Goal: Task Accomplishment & Management: Use online tool/utility

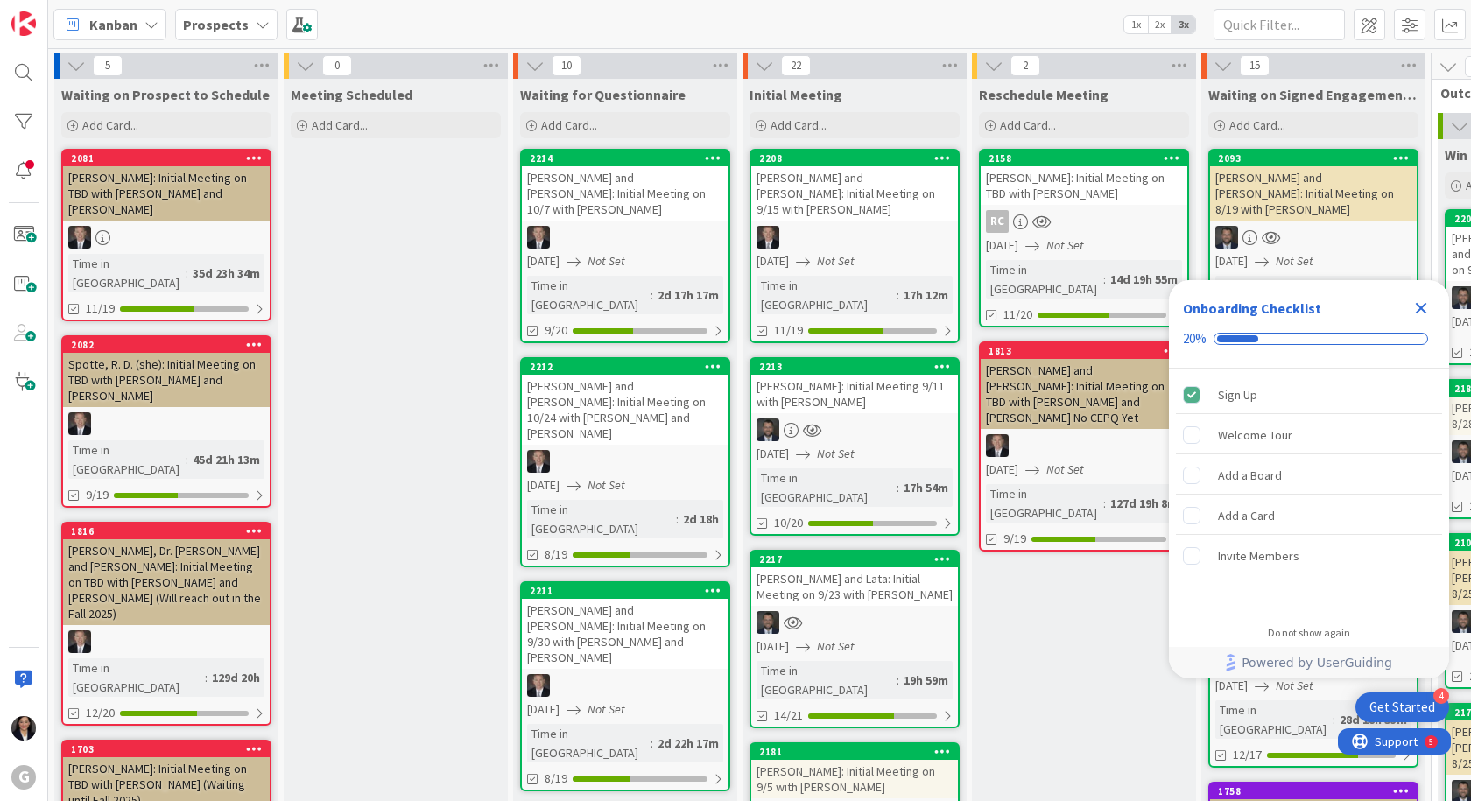
click at [1422, 306] on icon "Close Checklist" at bounding box center [1421, 308] width 11 height 11
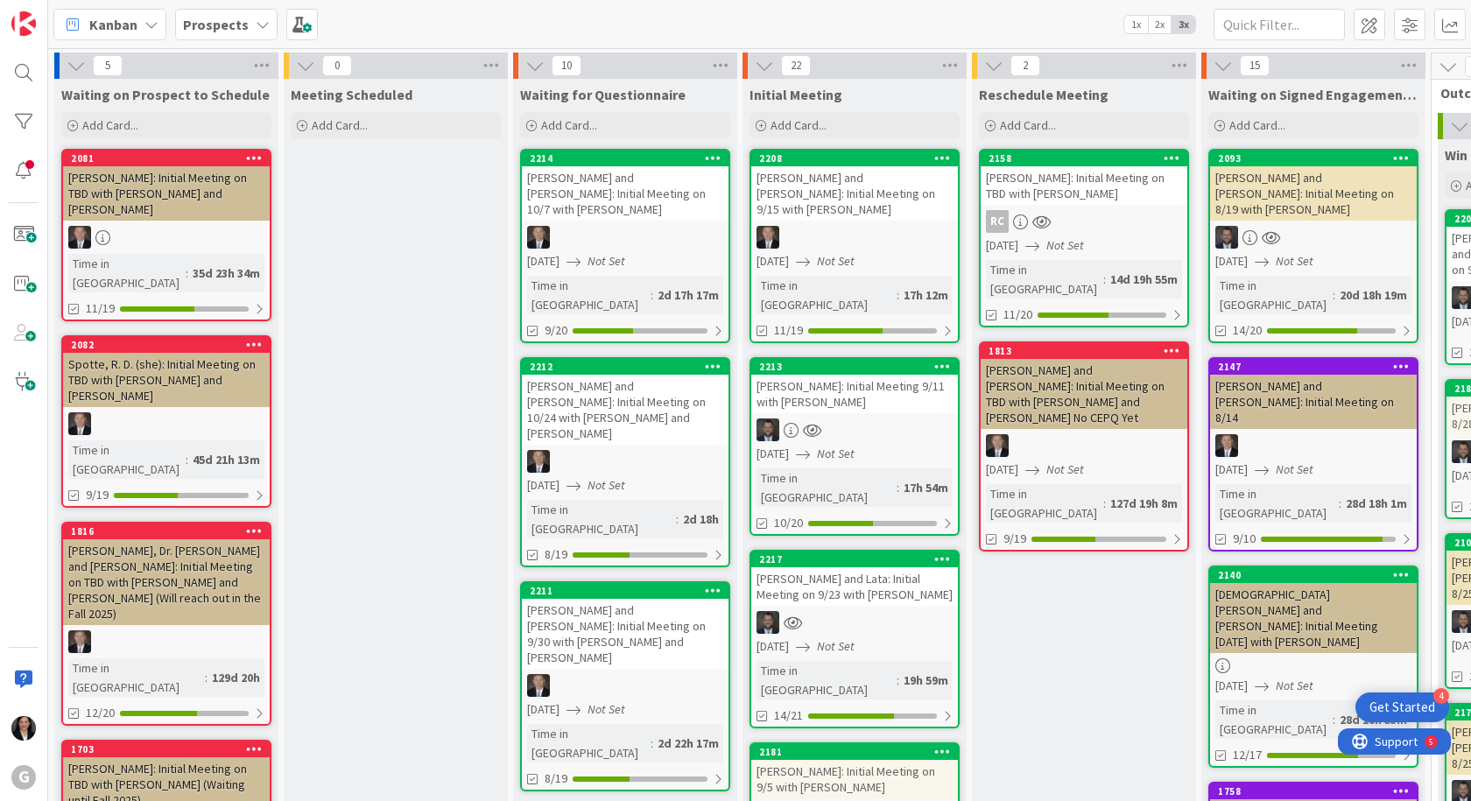
click at [1084, 207] on link "2158 [PERSON_NAME]: Initial Meeting on TBD with [PERSON_NAME] RC [DATE] Not Set…" at bounding box center [1084, 238] width 210 height 179
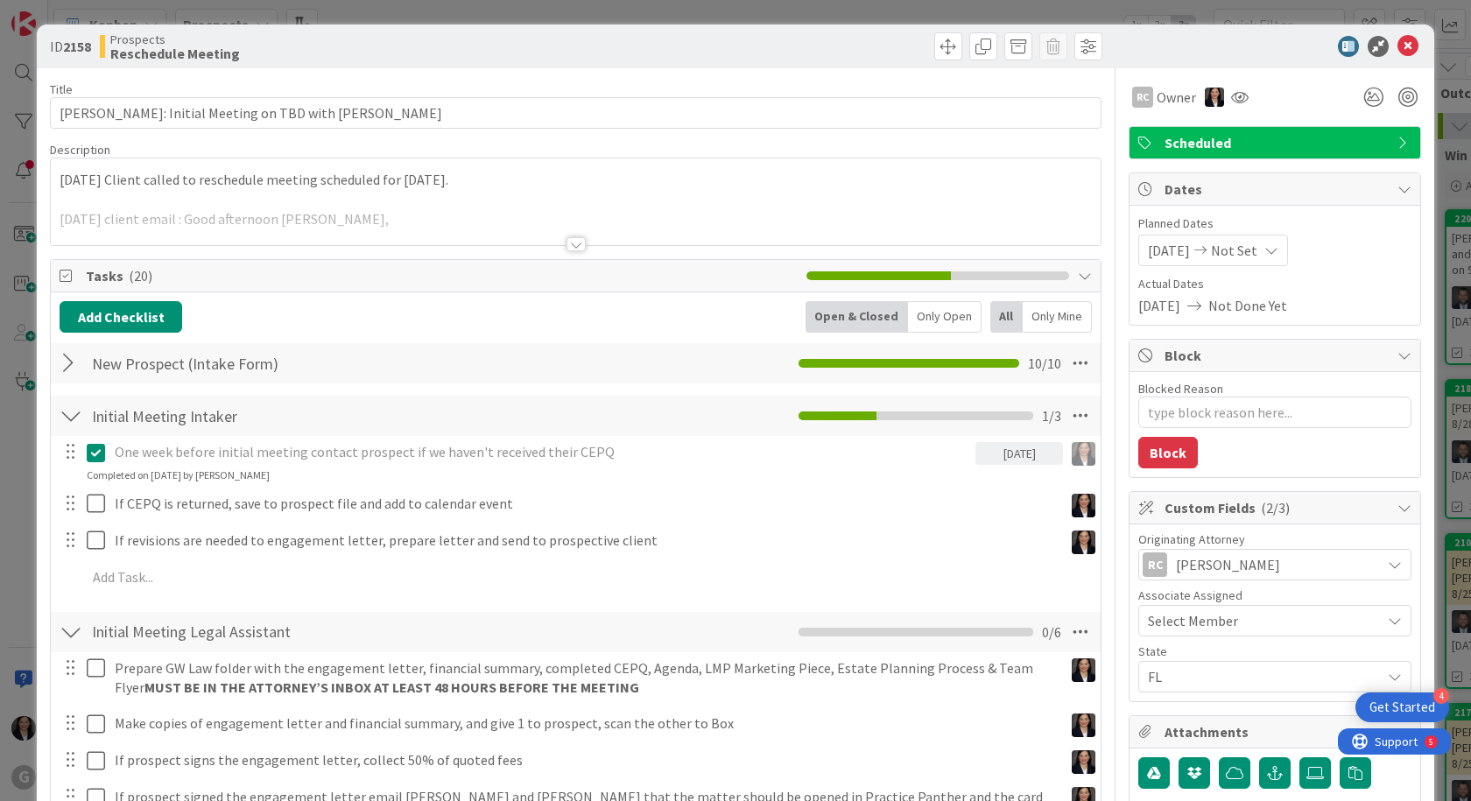
type textarea "x"
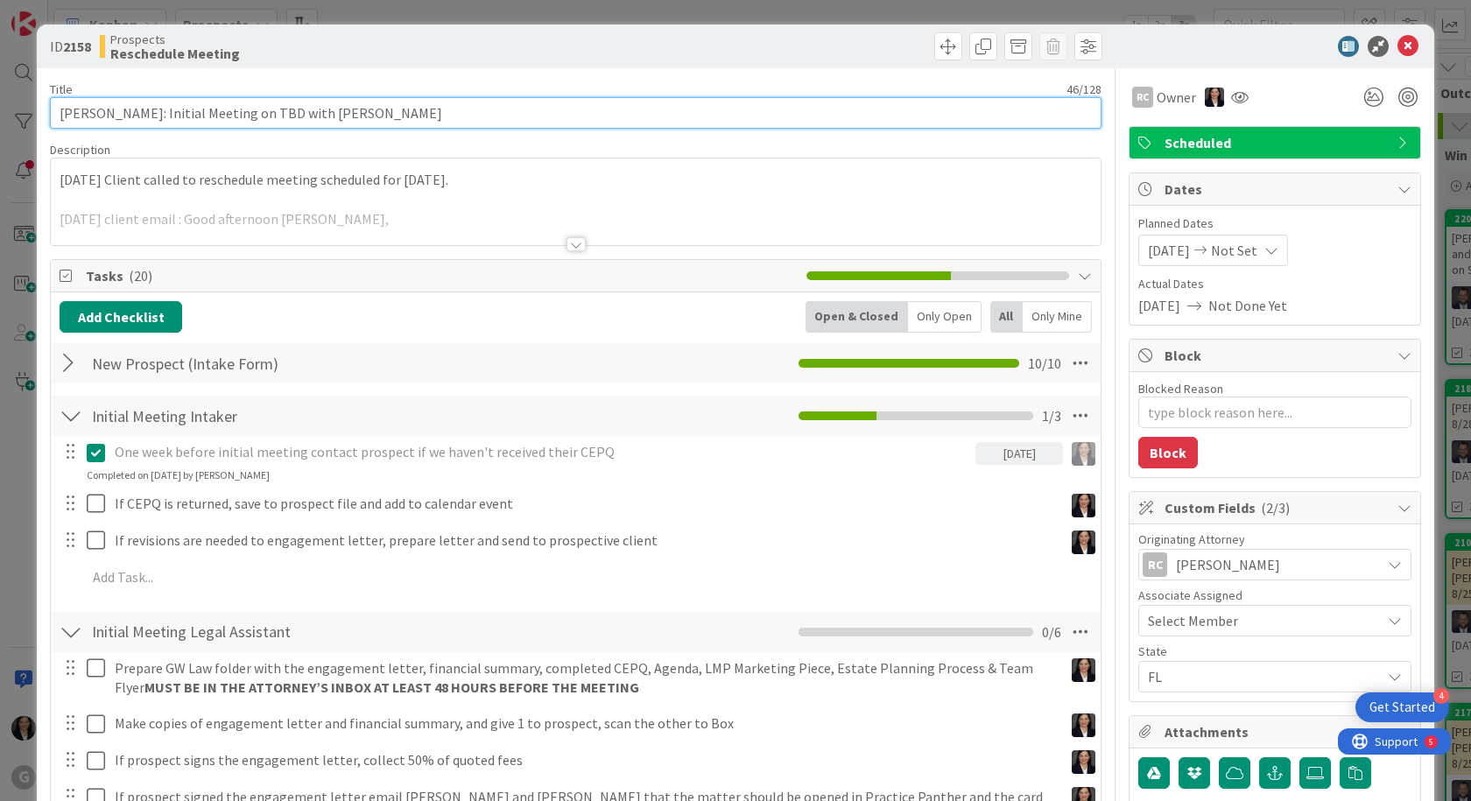
click at [260, 110] on input "[PERSON_NAME]: Initial Meeting on TBD with [PERSON_NAME]" at bounding box center [576, 113] width 1052 height 32
click at [269, 113] on input "[PERSON_NAME]: Initial Meeting on TBD with [PERSON_NAME]" at bounding box center [576, 113] width 1052 height 32
type input "[PERSON_NAME]: Initial Meeting on with [PERSON_NAME]"
type textarea "x"
type input "[PERSON_NAME]: Initial Meeting on 9with [PERSON_NAME]"
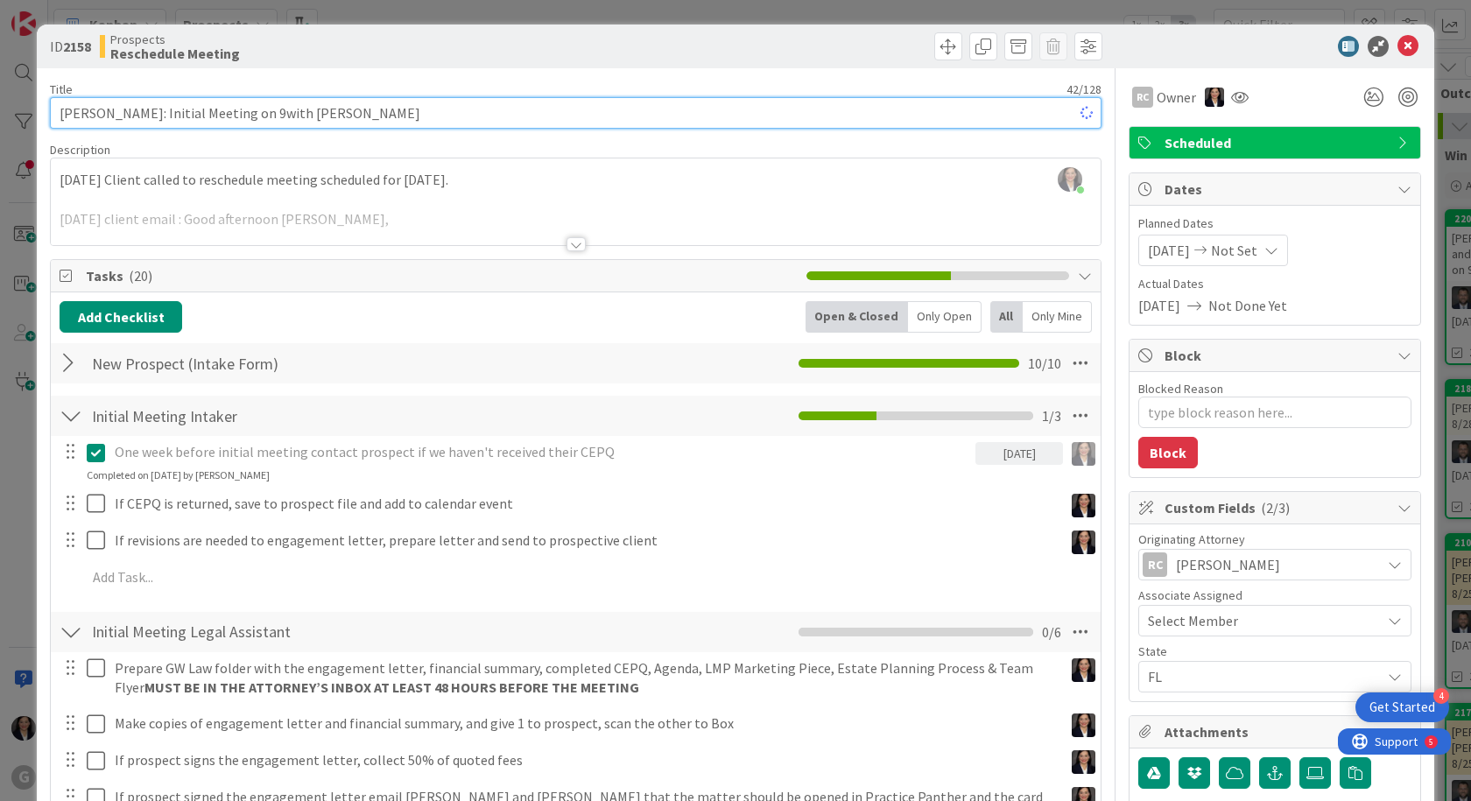
type textarea "x"
type input "[PERSON_NAME]: Initial Meeting on 9/23with [PERSON_NAME]"
type textarea "x"
type input "[PERSON_NAME]: Initial Meeting on 9/23 with [PERSON_NAME]"
type textarea "x"
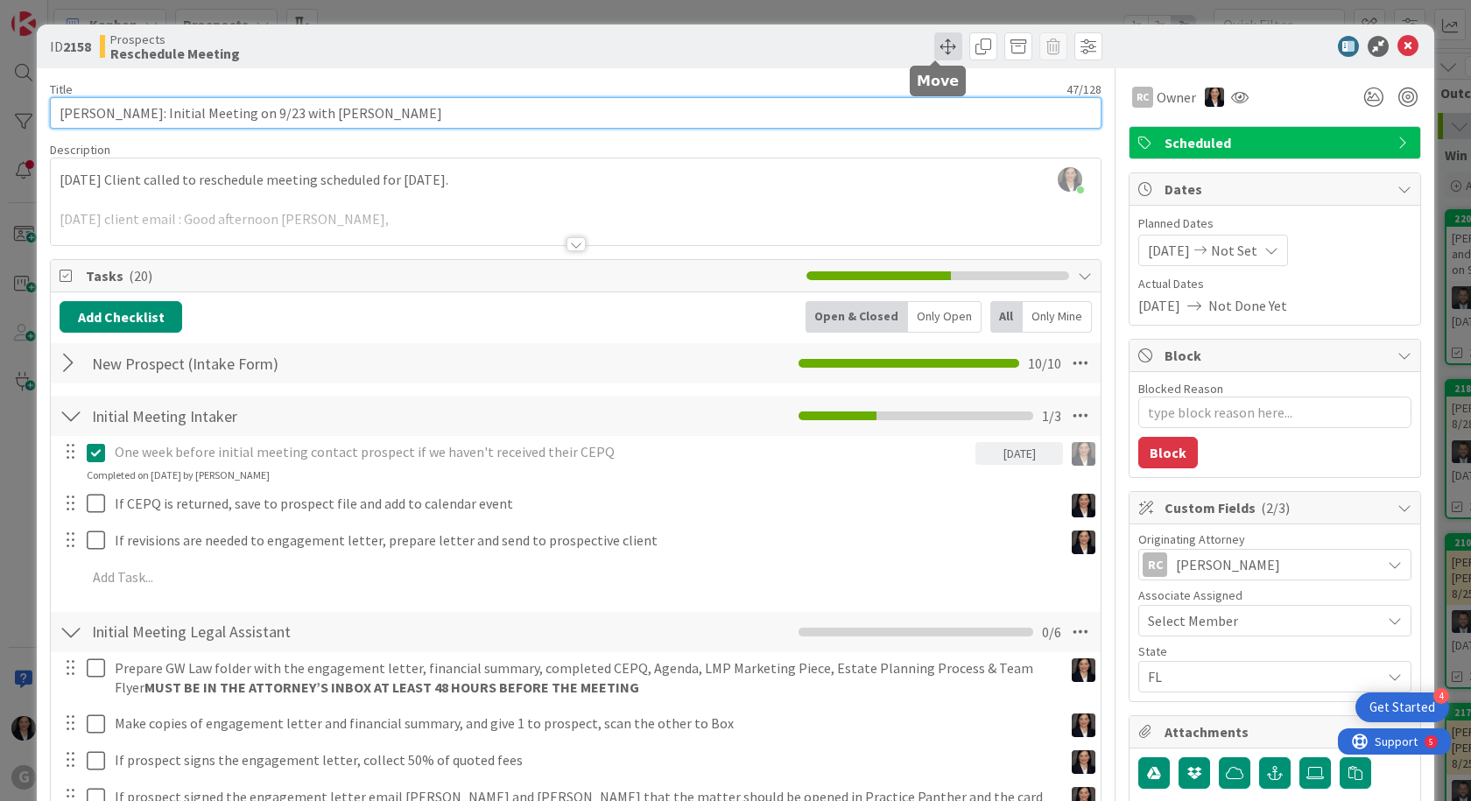
type input "[PERSON_NAME]: Initial Meeting on 9/23 with [PERSON_NAME]"
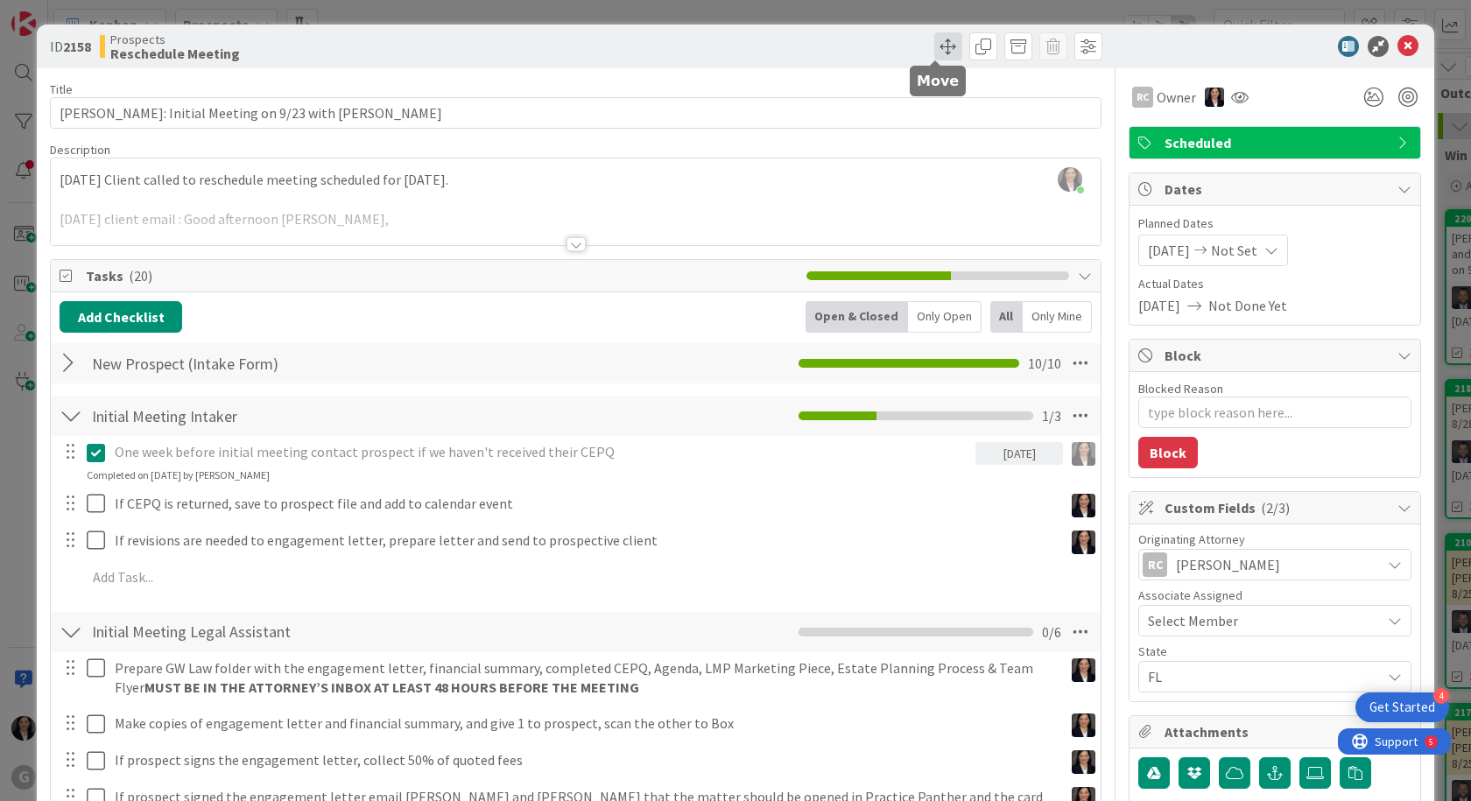
click at [940, 53] on span at bounding box center [948, 46] width 28 height 28
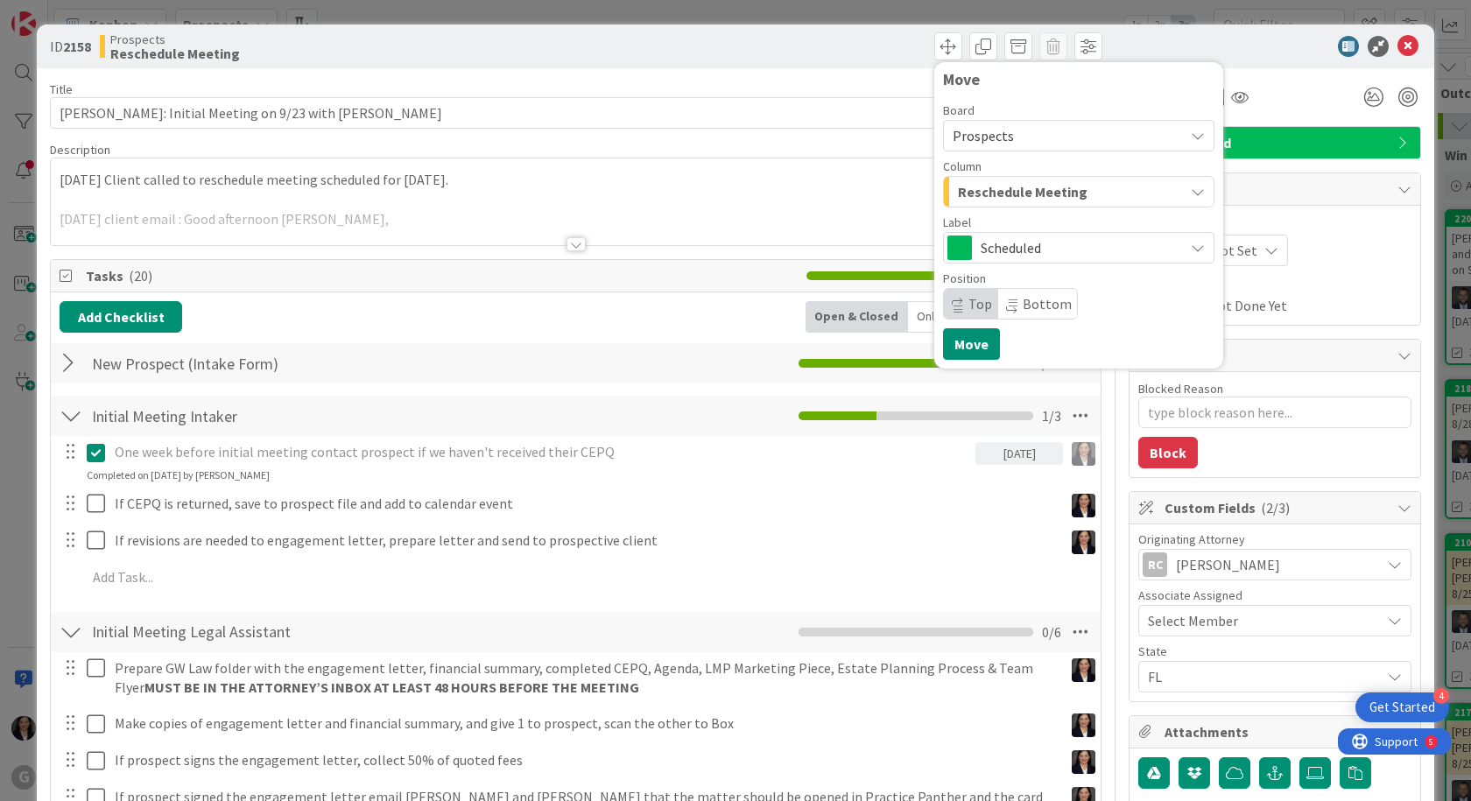
click at [978, 194] on span "Reschedule Meeting" at bounding box center [1023, 191] width 130 height 23
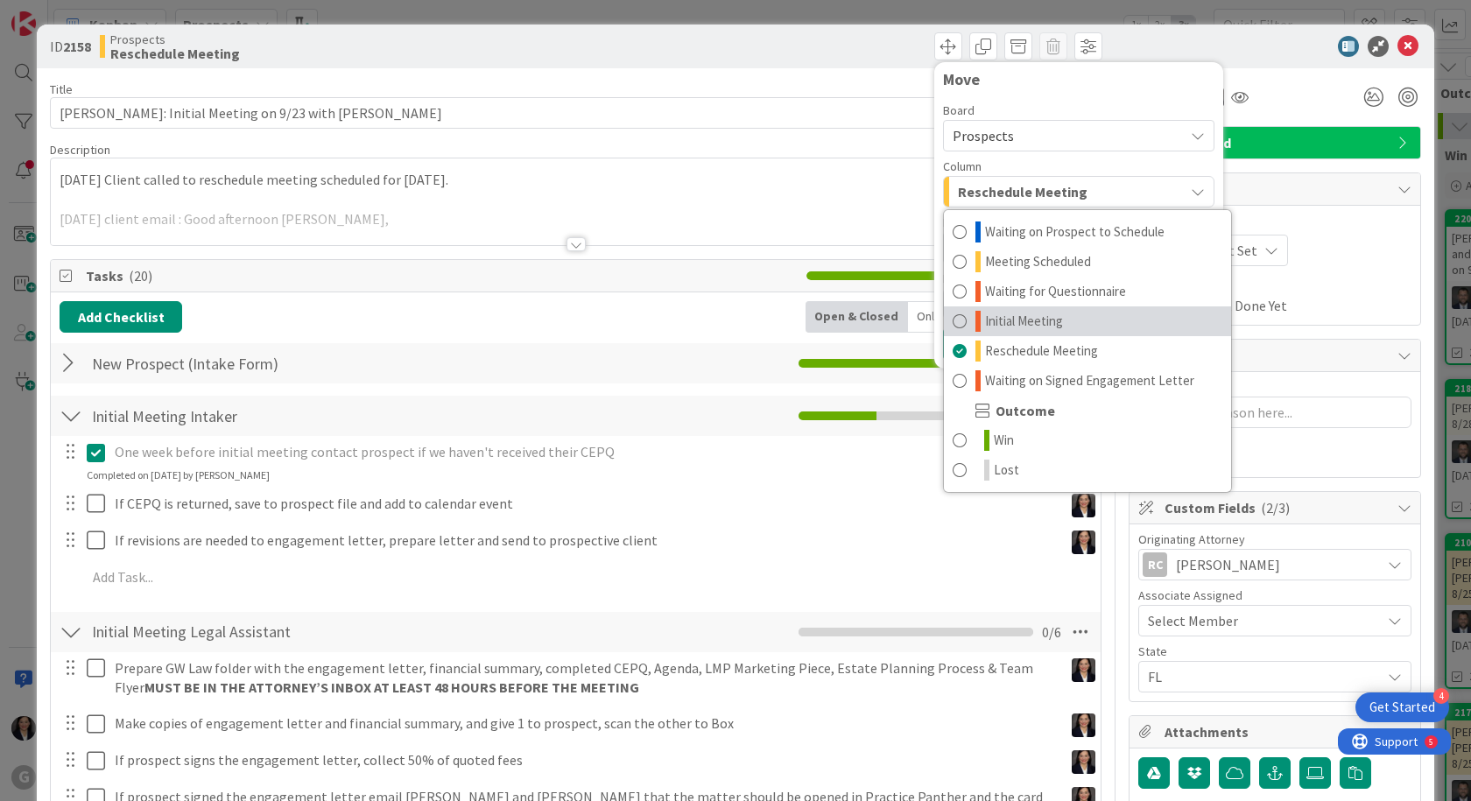
click at [1014, 328] on span "Initial Meeting" at bounding box center [1024, 321] width 78 height 21
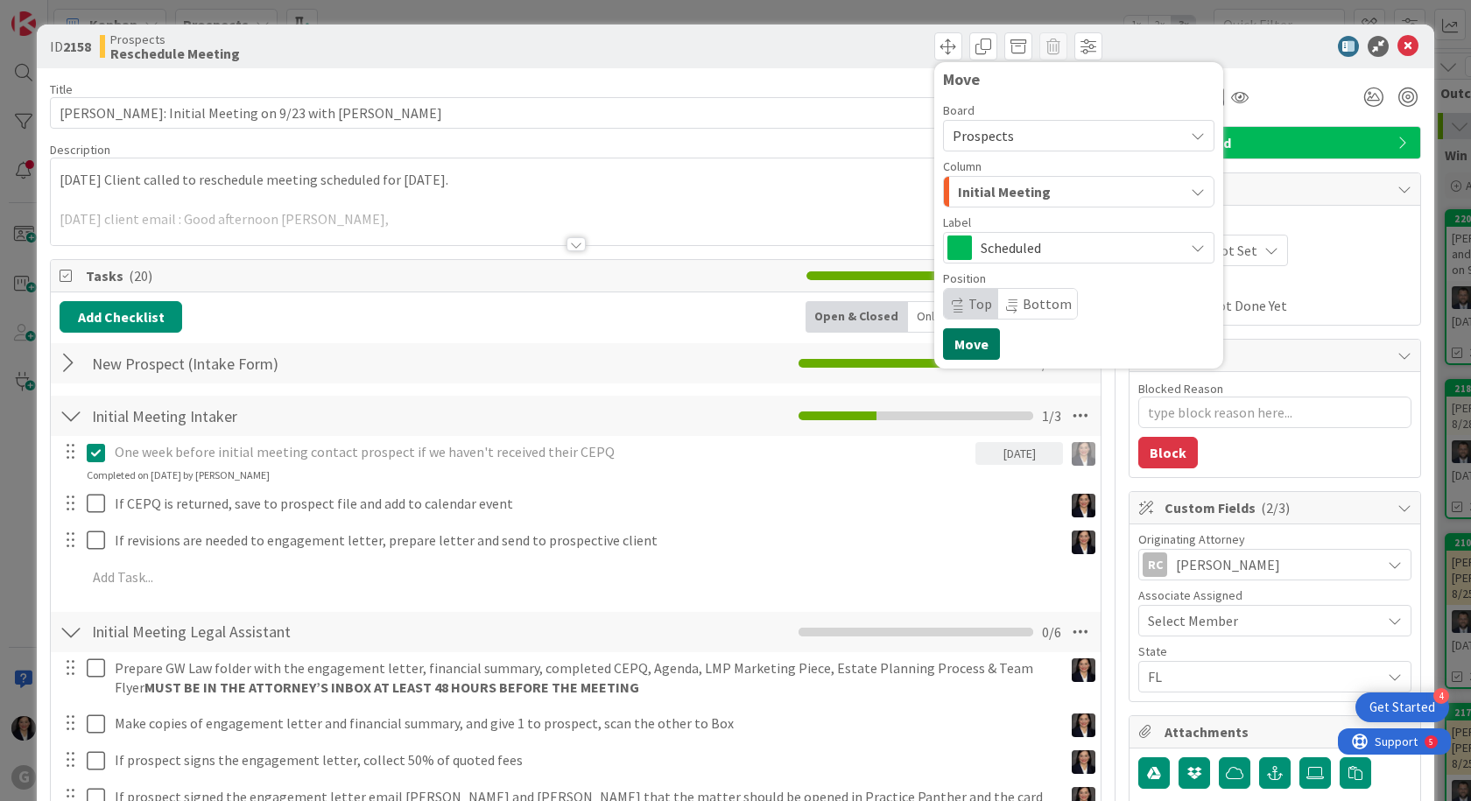
click at [965, 345] on button "Move" at bounding box center [971, 344] width 57 height 32
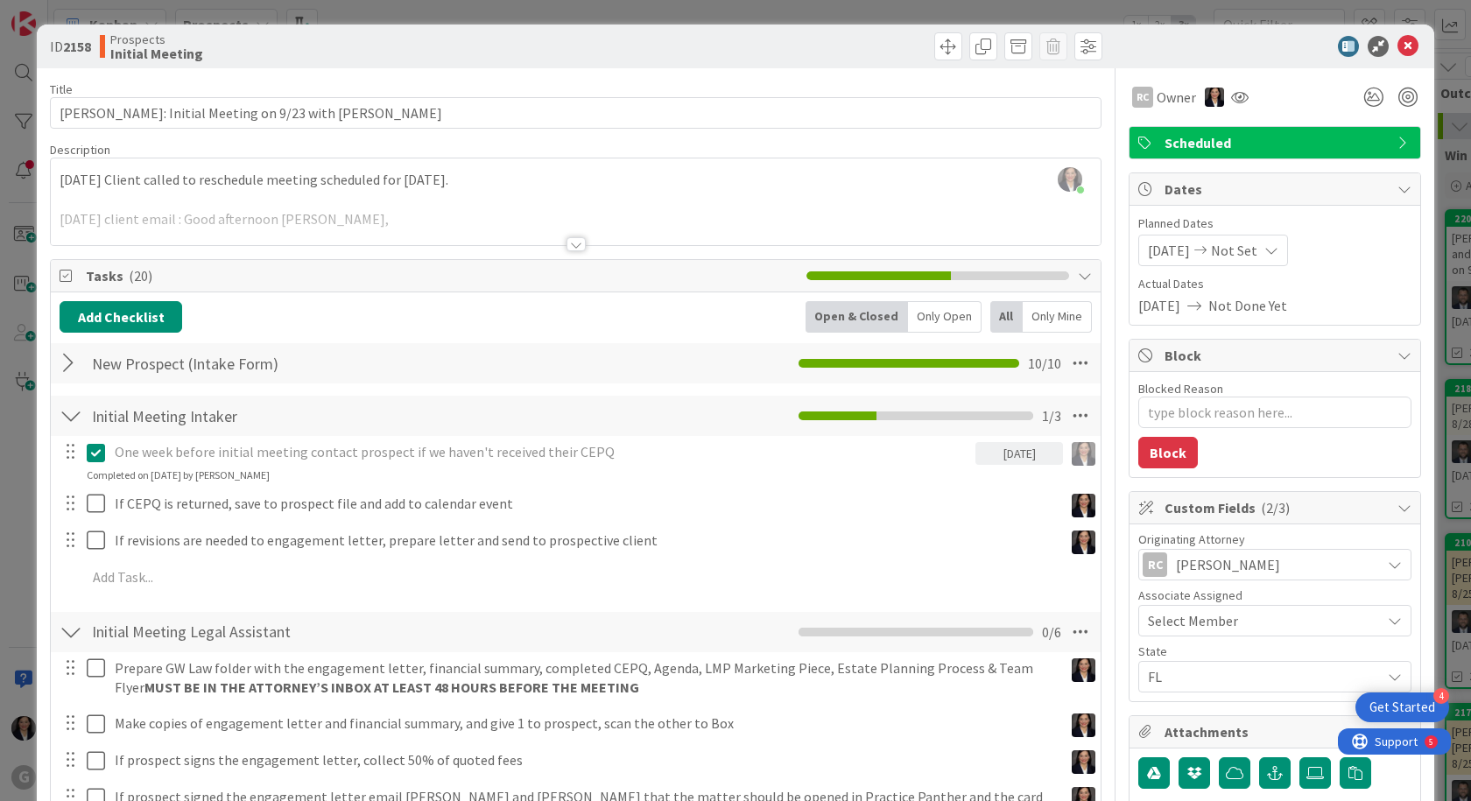
type textarea "x"
click at [1397, 52] on icon at bounding box center [1407, 46] width 21 height 21
